Goal: Information Seeking & Learning: Compare options

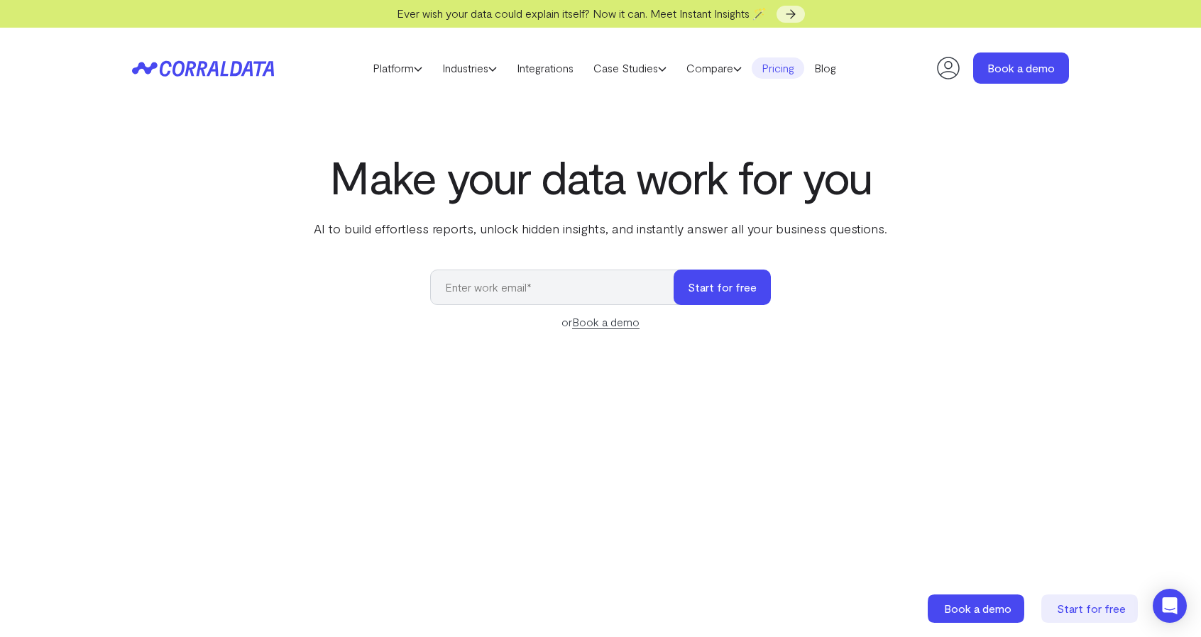
click at [785, 70] on link "Pricing" at bounding box center [778, 67] width 53 height 21
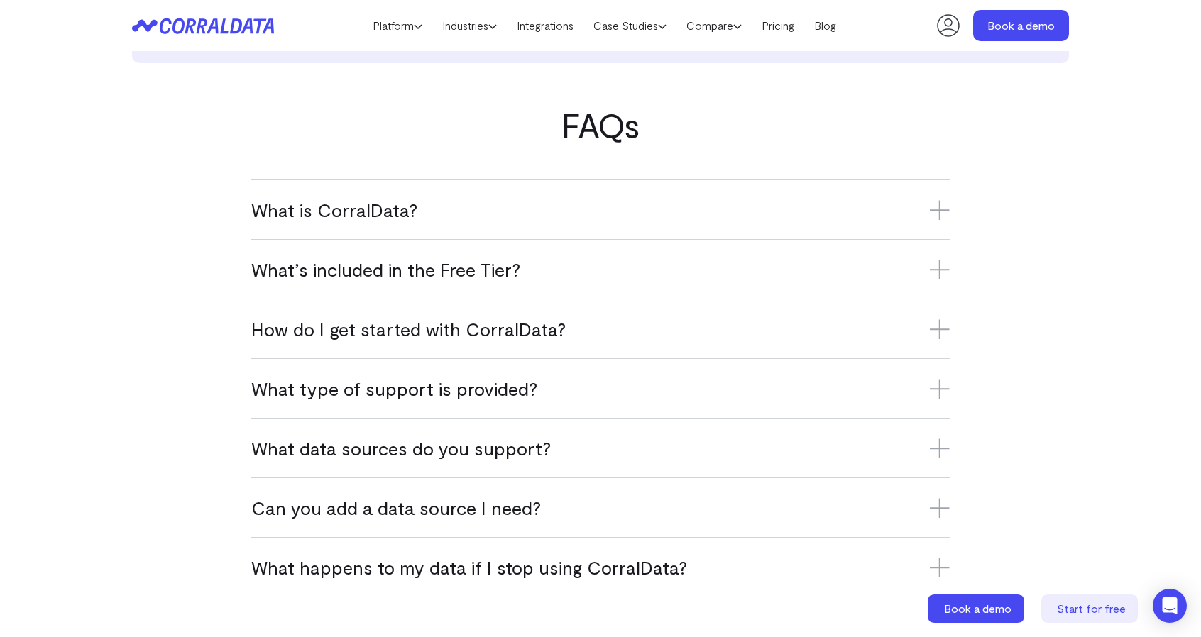
scroll to position [822, 0]
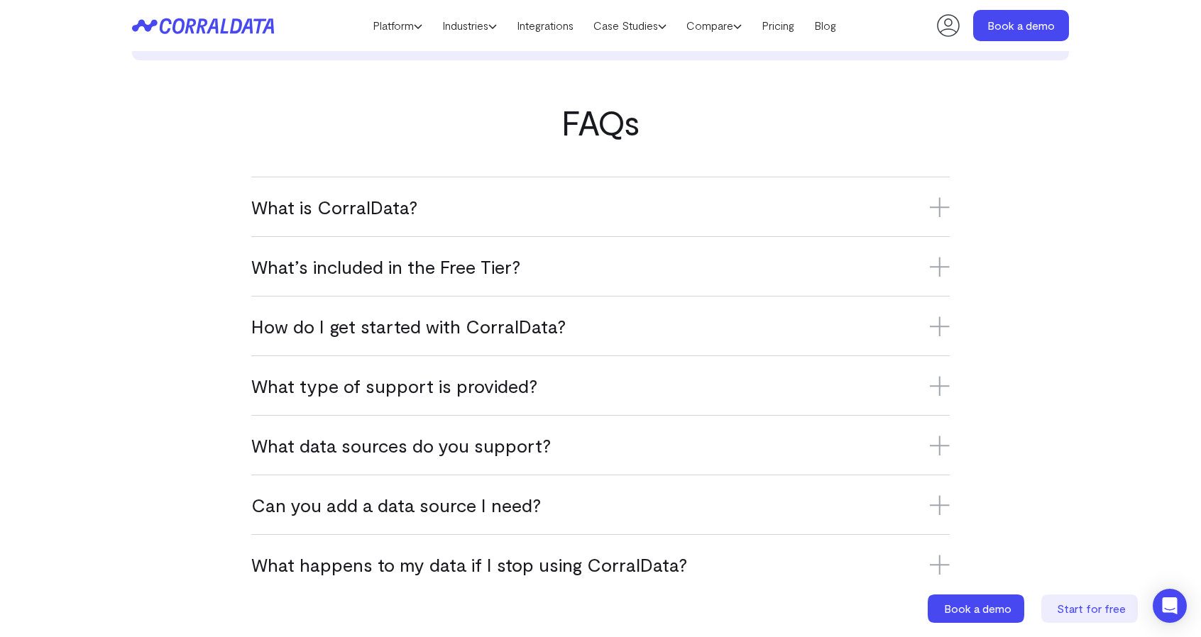
click at [943, 205] on icon at bounding box center [940, 207] width 20 height 20
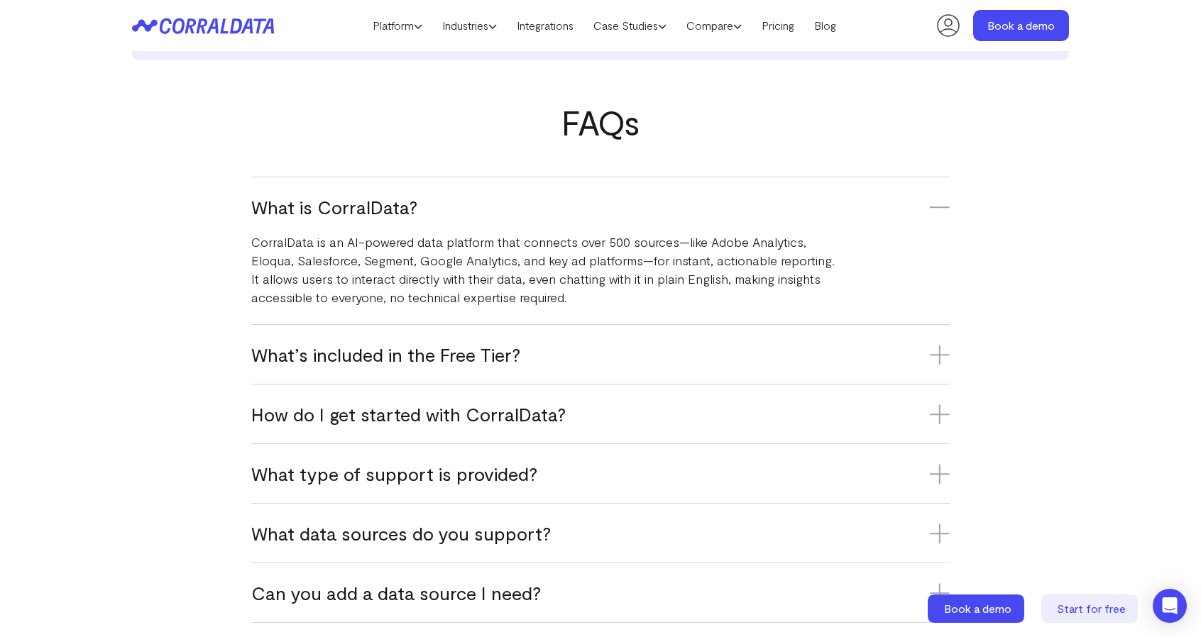
click at [943, 204] on icon at bounding box center [940, 207] width 20 height 20
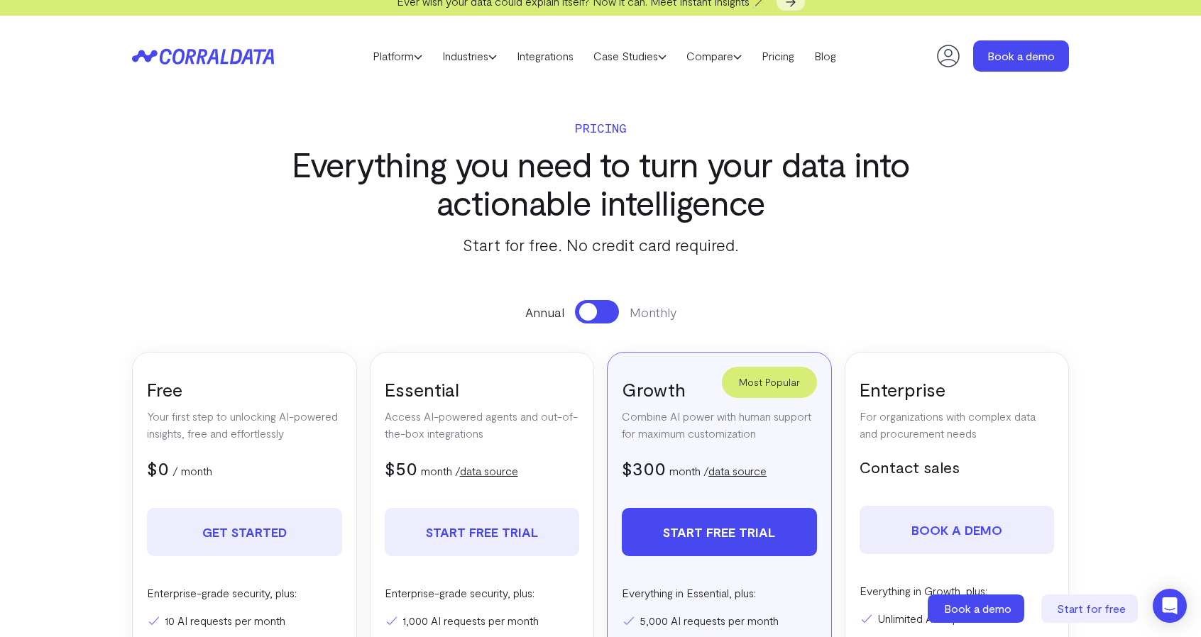
scroll to position [0, 0]
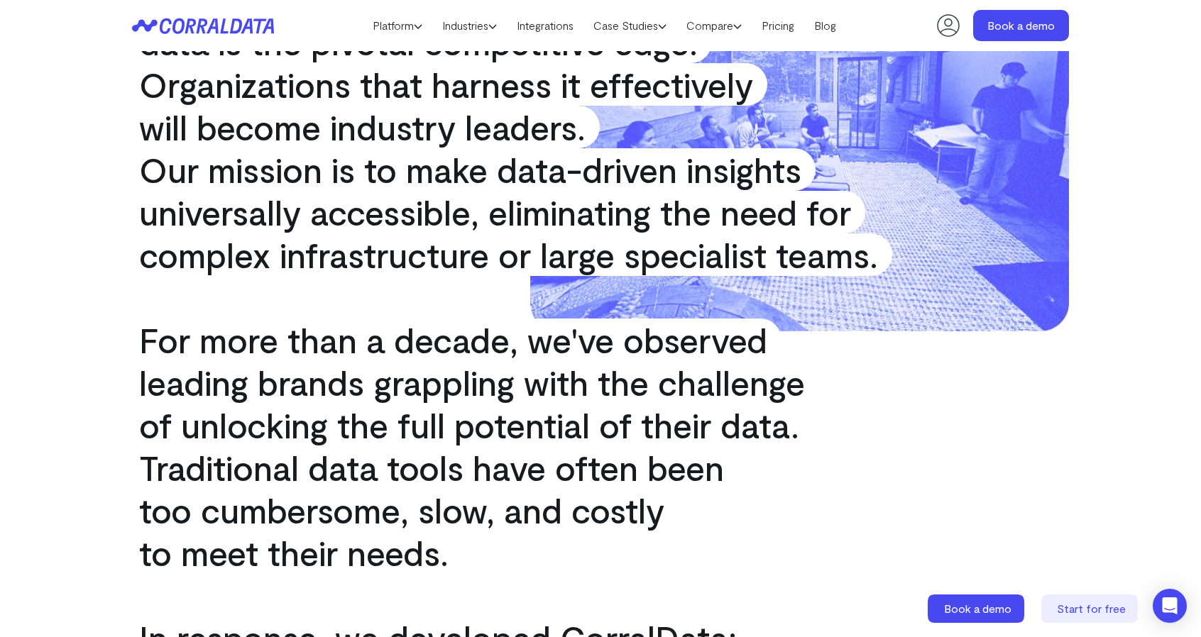
scroll to position [416, 0]
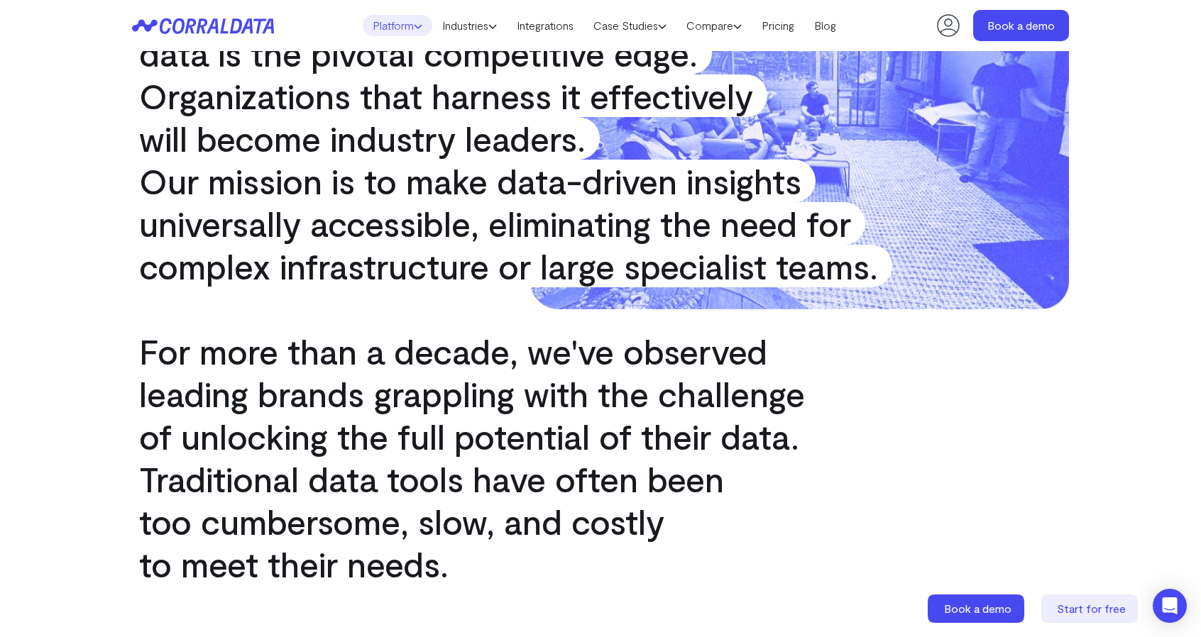
click at [385, 19] on link "Platform" at bounding box center [398, 25] width 70 height 21
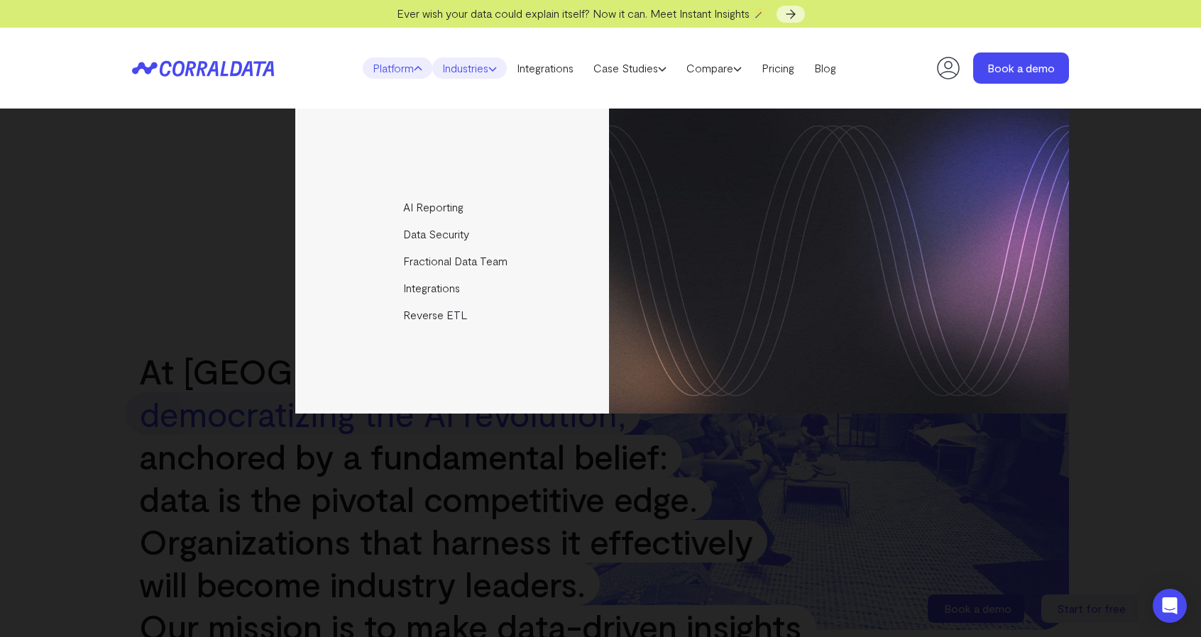
click at [502, 70] on link "Industries" at bounding box center [469, 67] width 75 height 21
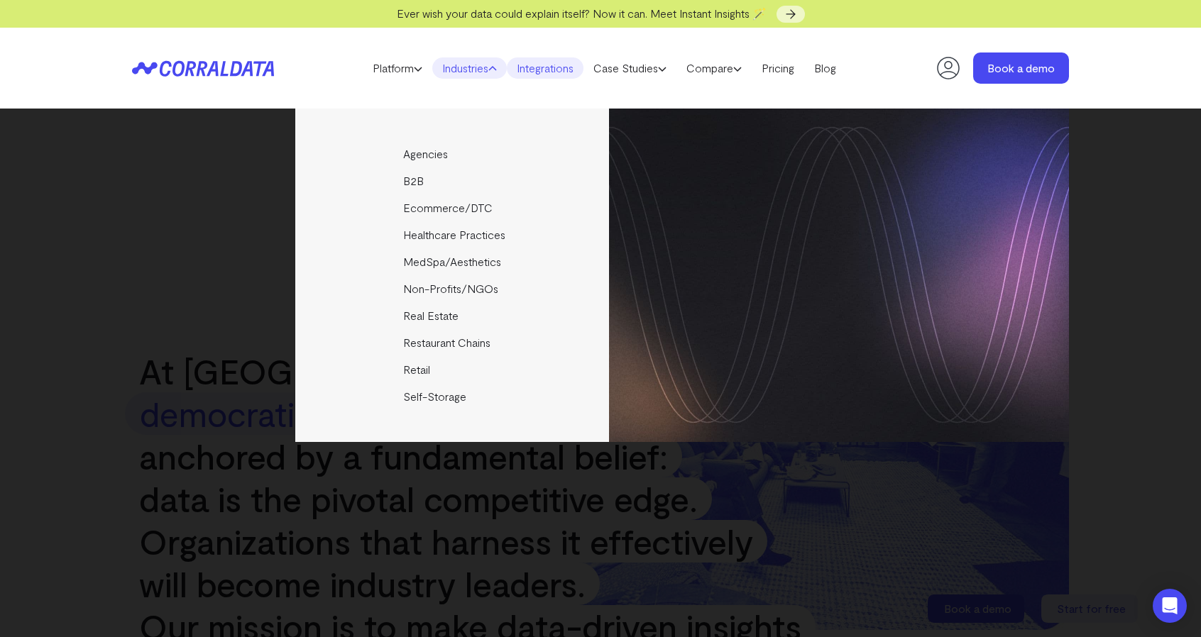
click at [559, 66] on link "Integrations" at bounding box center [545, 67] width 77 height 21
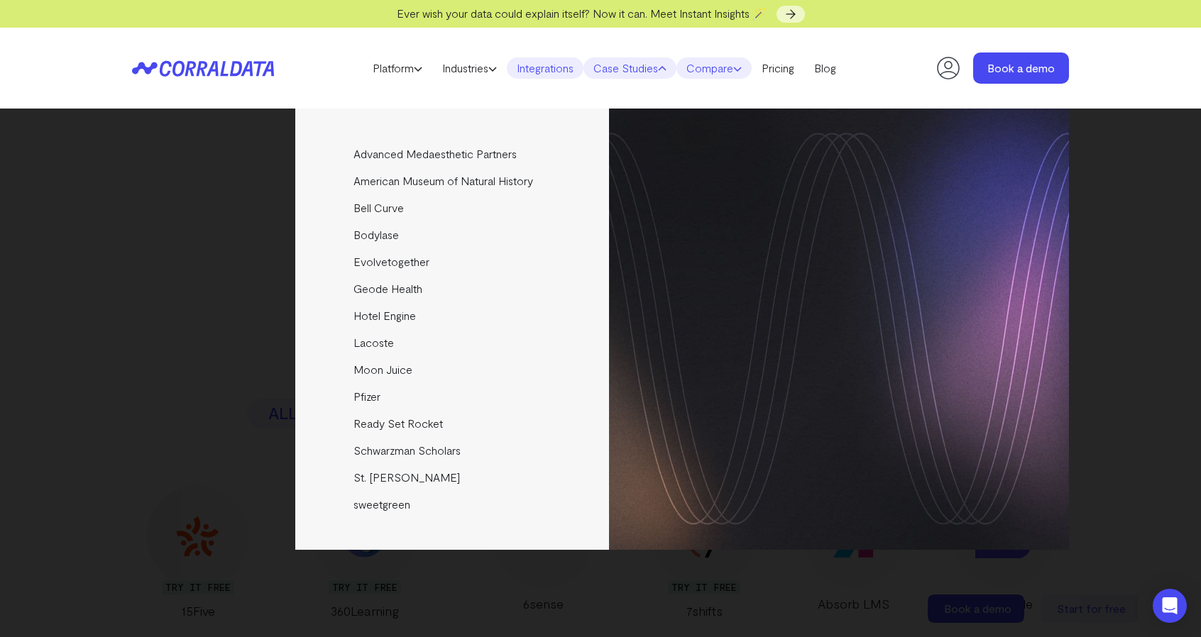
click at [741, 70] on use at bounding box center [737, 69] width 7 height 4
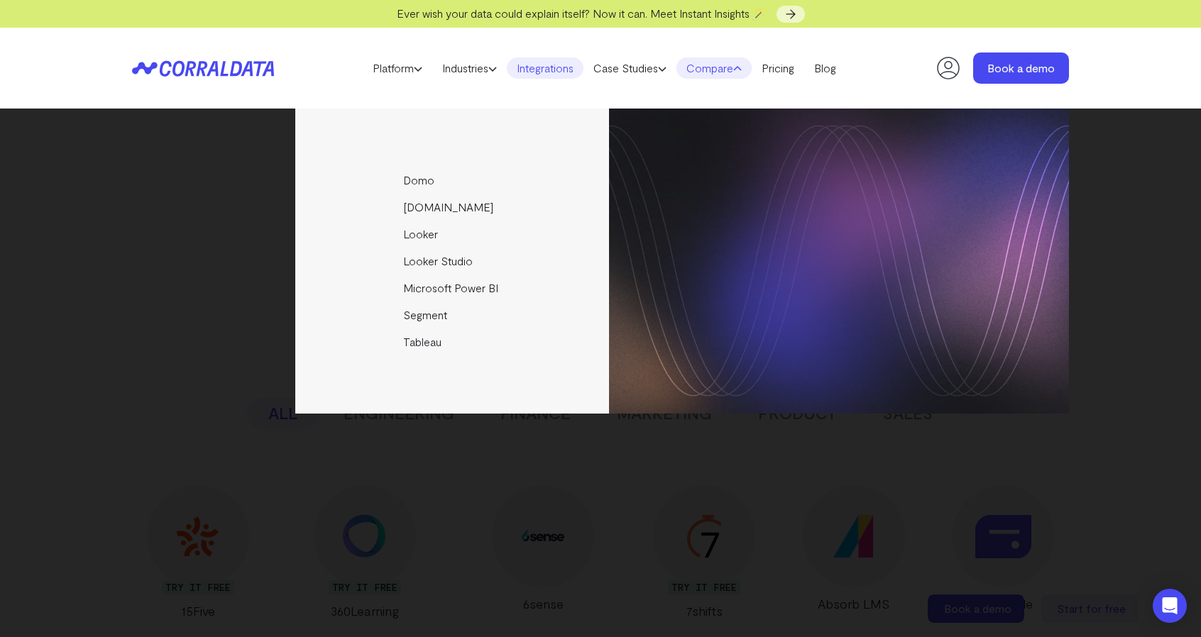
click at [733, 68] on link "Compare" at bounding box center [713, 67] width 75 height 21
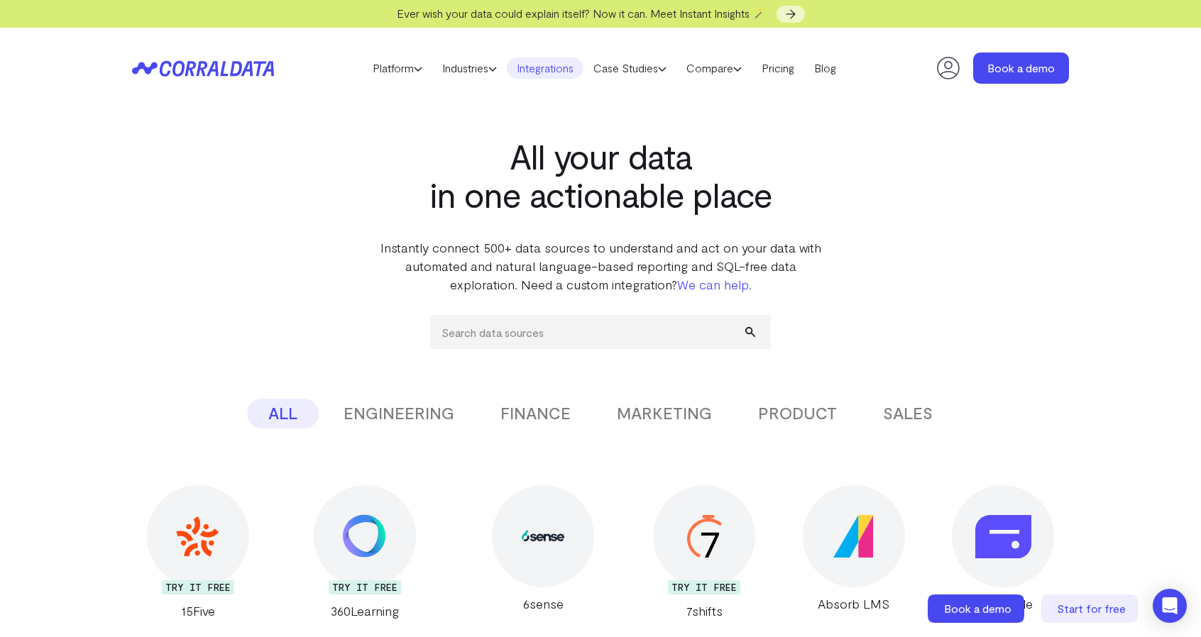
click at [558, 68] on link "Integrations" at bounding box center [545, 67] width 77 height 21
click at [740, 65] on link "Compare" at bounding box center [713, 67] width 75 height 21
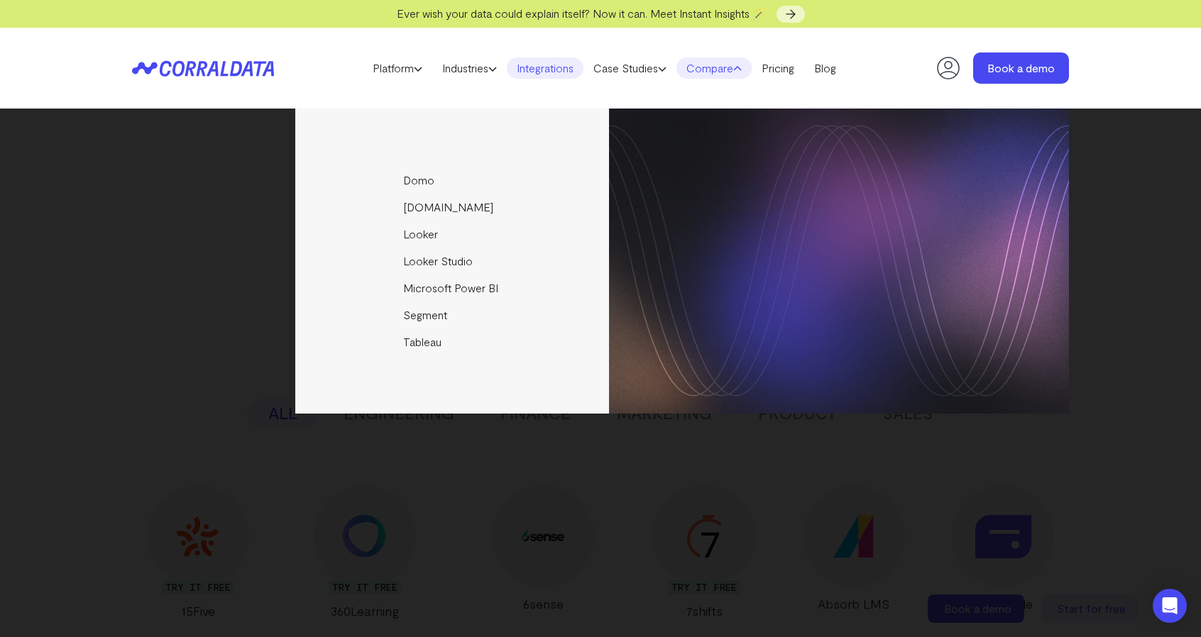
click at [740, 65] on link "Compare" at bounding box center [713, 67] width 75 height 21
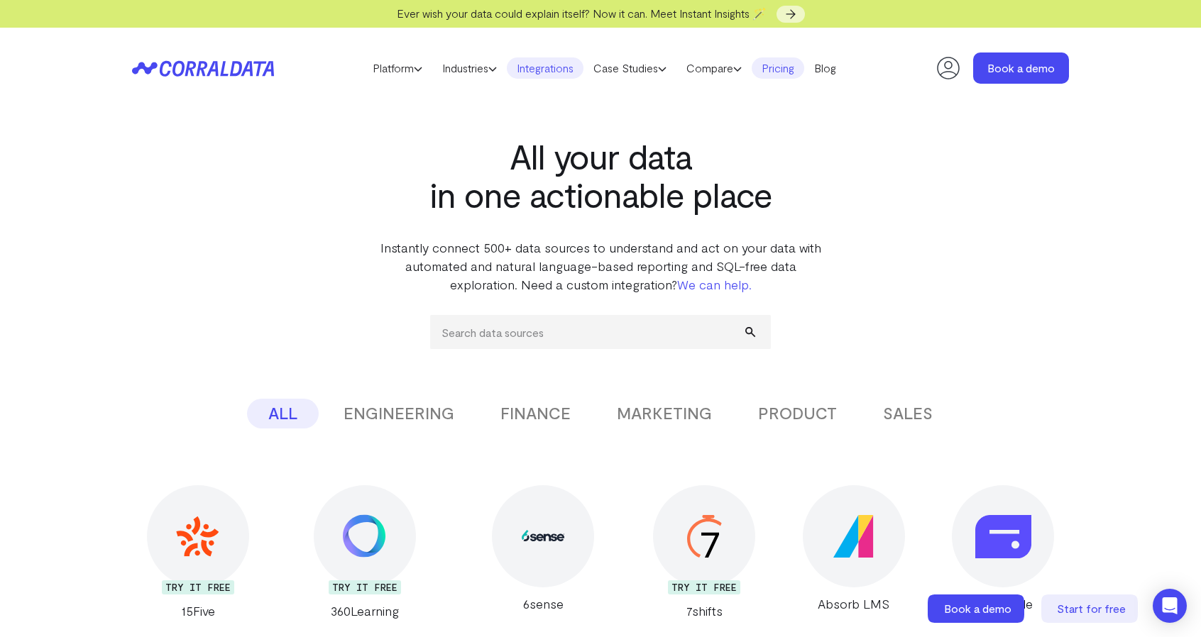
click at [796, 65] on link "Pricing" at bounding box center [778, 67] width 53 height 21
